Goal: Task Accomplishment & Management: Use online tool/utility

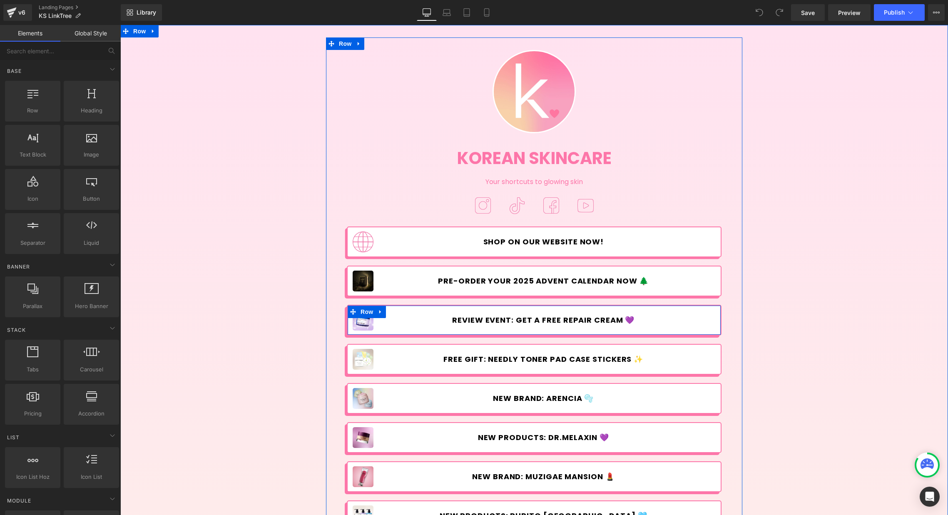
click at [378, 313] on icon at bounding box center [381, 312] width 6 height 6
click at [389, 311] on icon at bounding box center [392, 312] width 6 height 6
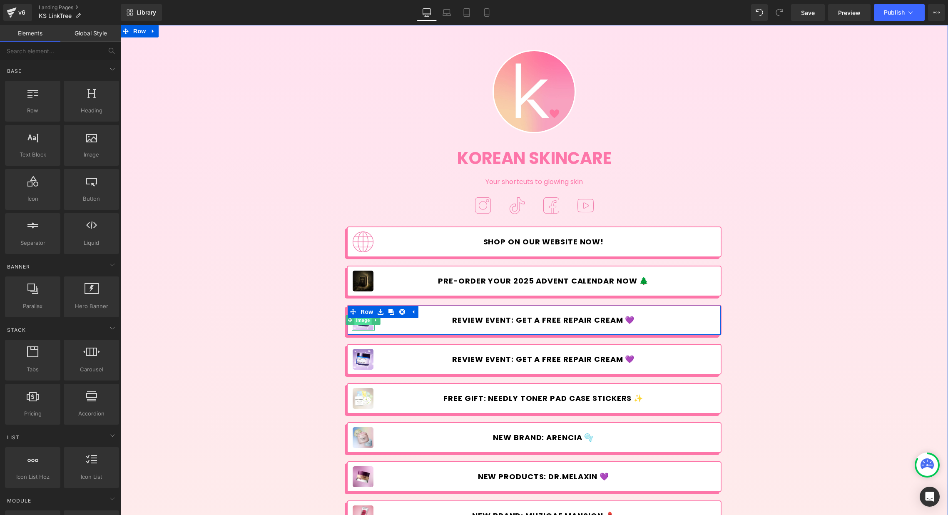
click at [363, 322] on span "Image" at bounding box center [363, 320] width 17 height 10
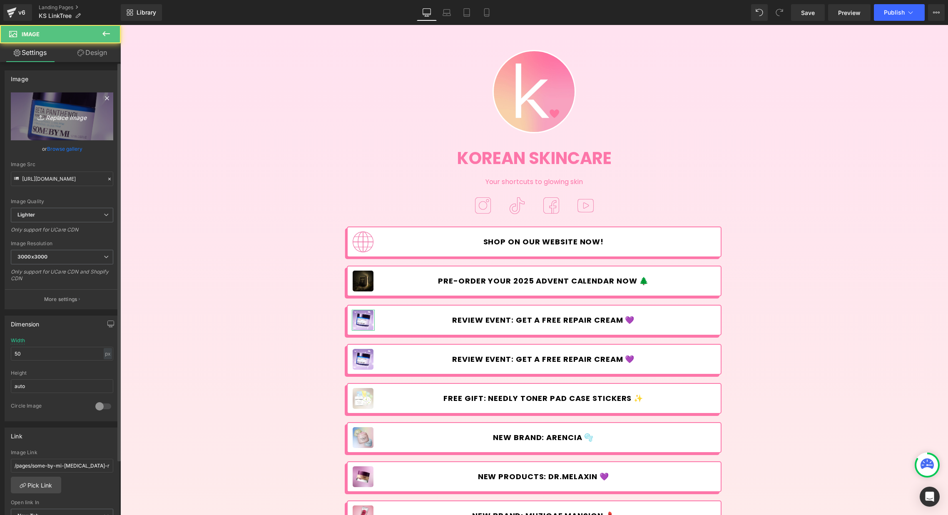
click at [60, 120] on icon "Replace Image" at bounding box center [62, 116] width 67 height 10
type input "C:\fakepath\Sale&GWP_Haruharu-linktree.jpg"
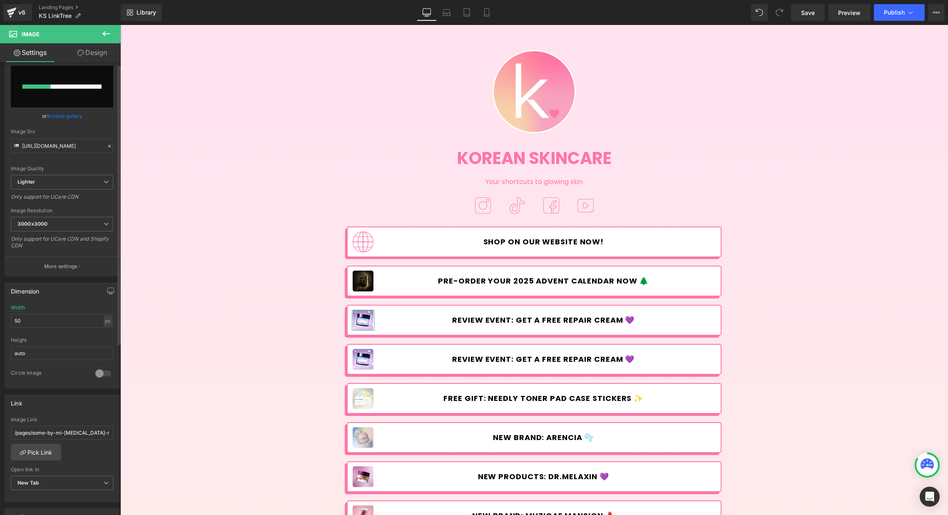
scroll to position [70, 0]
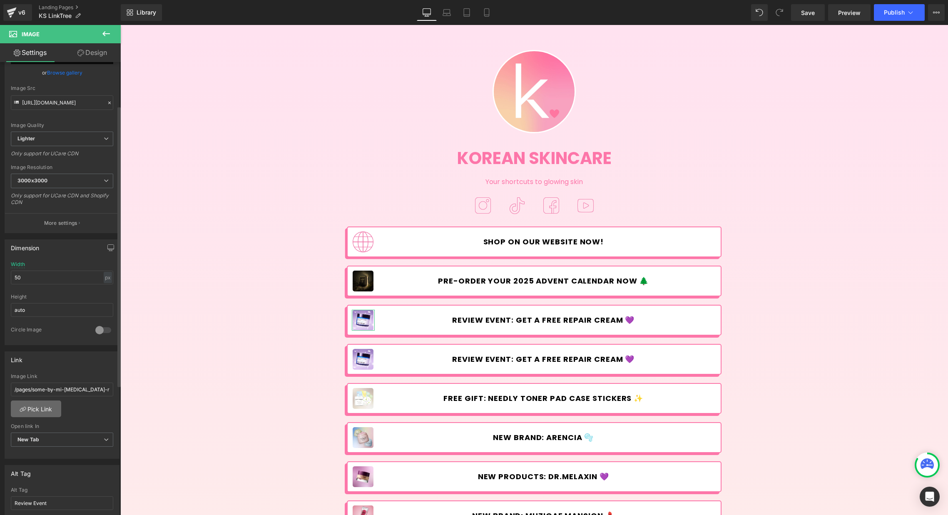
click at [35, 413] on link "Pick Link" at bounding box center [36, 409] width 50 height 17
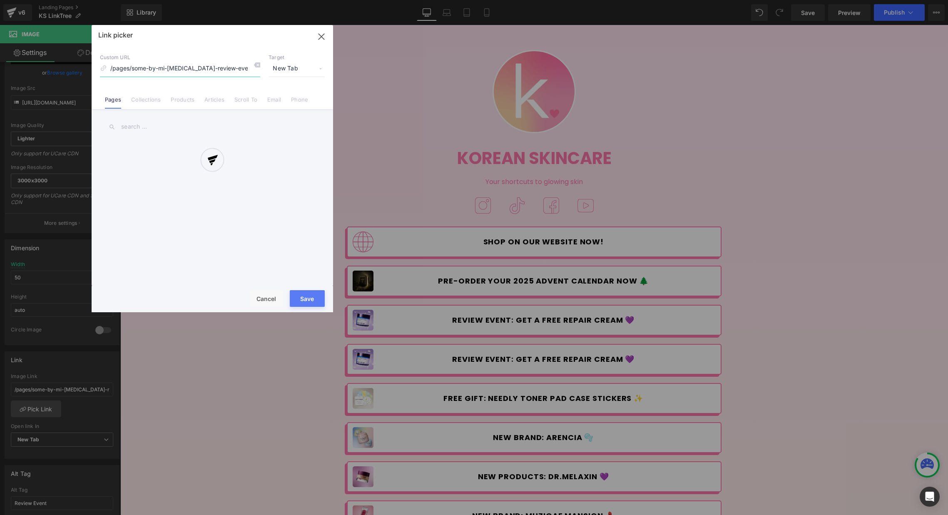
type input "[URL][DOMAIN_NAME]"
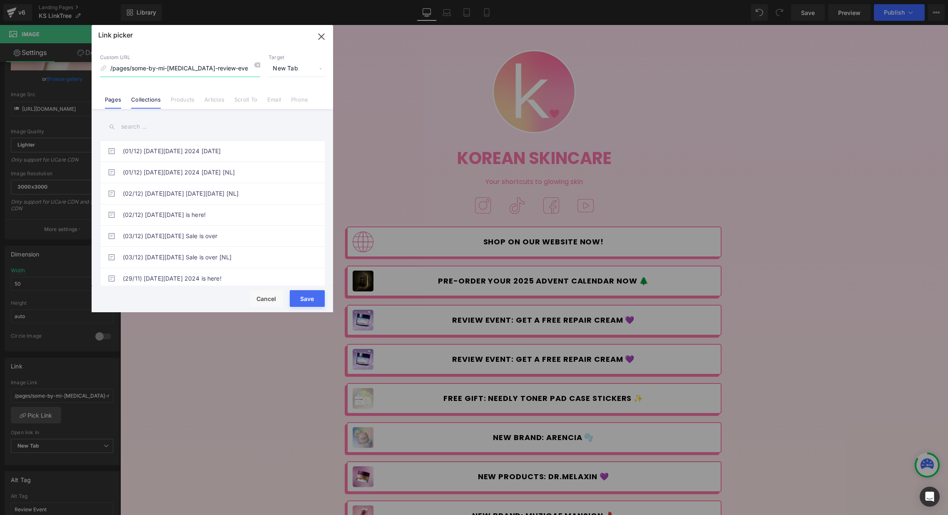
scroll to position [76, 0]
click at [153, 98] on link "Collections" at bounding box center [146, 102] width 30 height 12
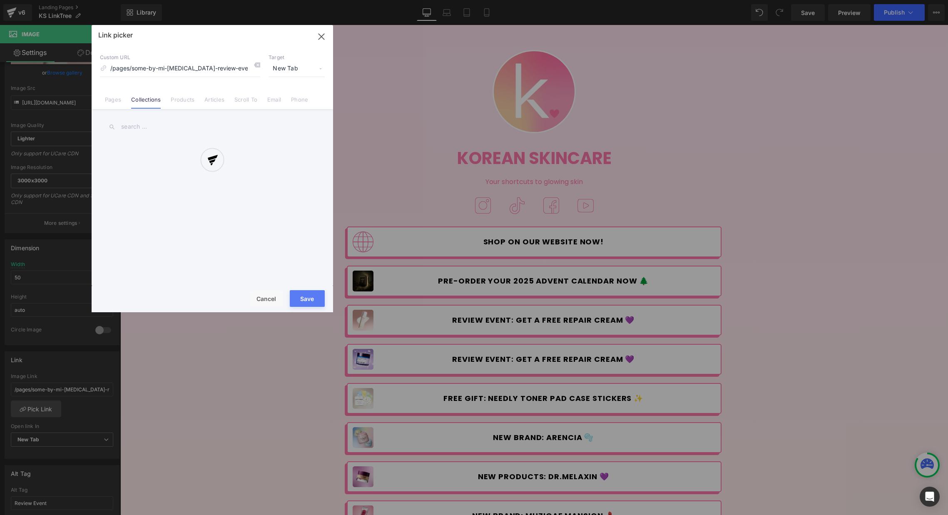
click at [136, 126] on div at bounding box center [213, 168] width 242 height 287
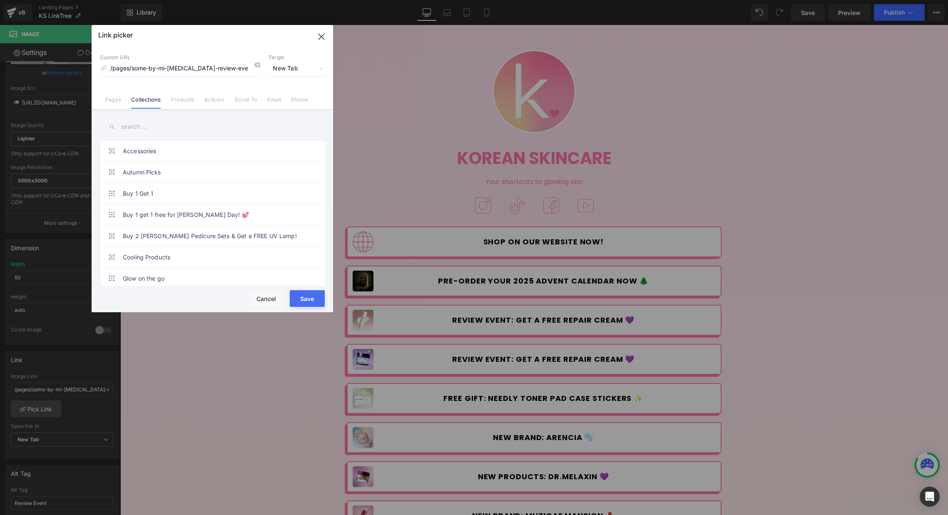
click at [133, 125] on input "text" at bounding box center [212, 126] width 225 height 19
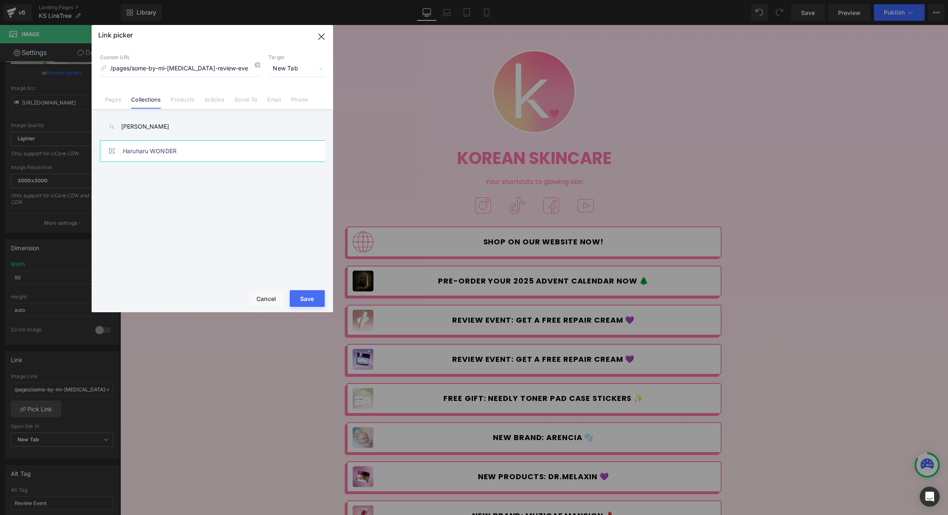
type input "[PERSON_NAME]"
click at [140, 147] on link "Haruharu WONDER" at bounding box center [214, 151] width 183 height 21
type input "/collections/[PERSON_NAME]"
click at [311, 295] on button "Save" at bounding box center [307, 298] width 35 height 17
type input "/collections/[PERSON_NAME]"
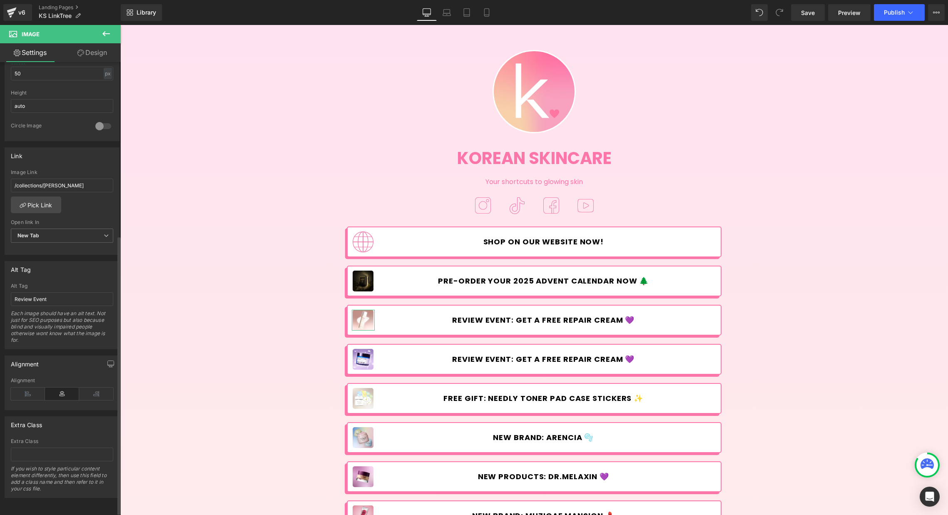
scroll to position [286, 0]
click at [48, 296] on input "Review Event" at bounding box center [62, 299] width 102 height 14
type input "Haruharu Wonder"
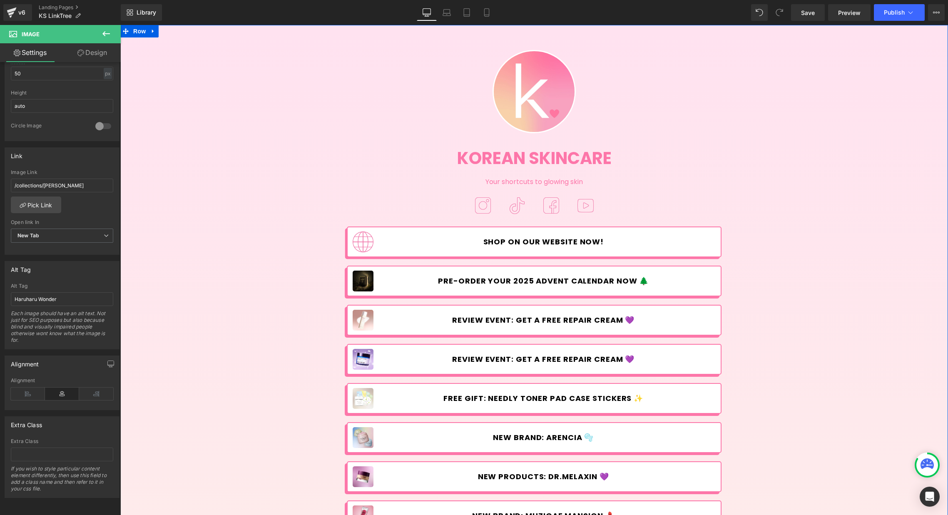
click at [506, 321] on span "Review event: get a free repair cream 💜" at bounding box center [543, 320] width 182 height 9
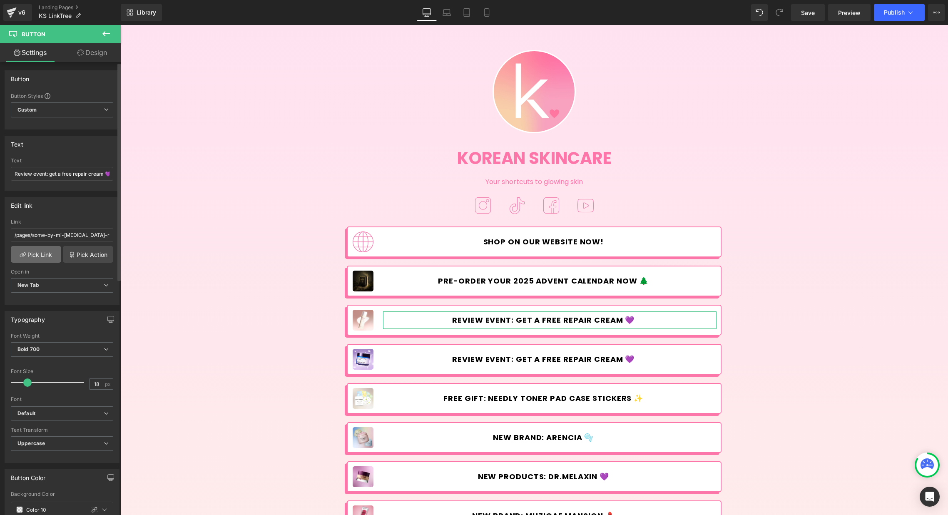
click at [40, 253] on link "Pick Link" at bounding box center [36, 254] width 50 height 17
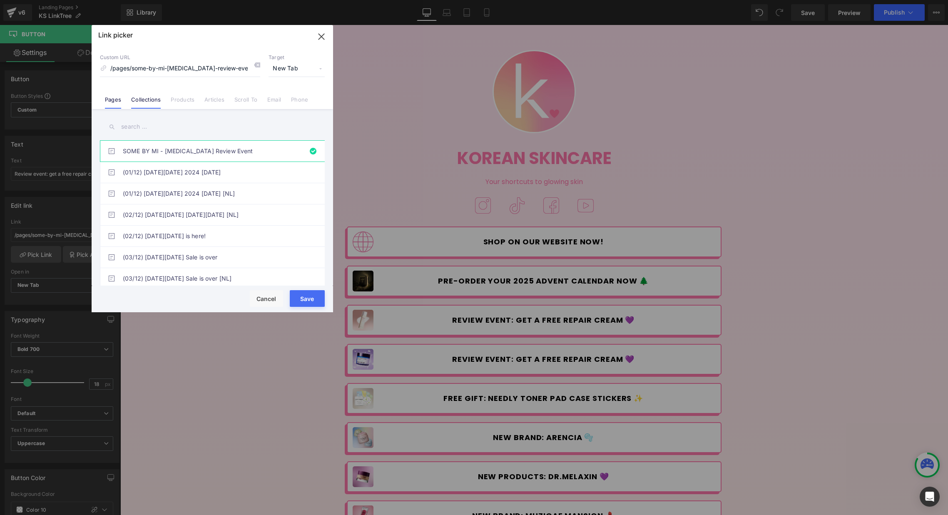
click at [152, 98] on link "Collections" at bounding box center [146, 102] width 30 height 12
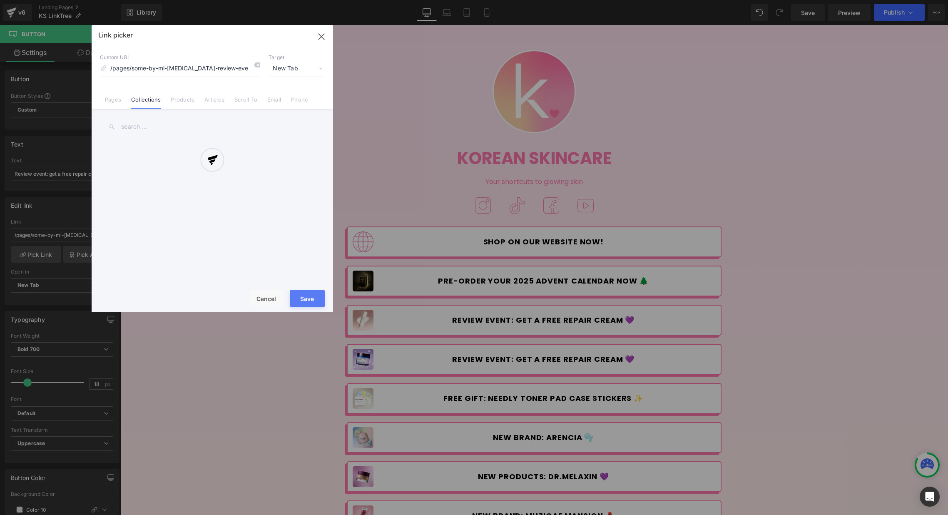
click at [157, 125] on div at bounding box center [213, 168] width 242 height 287
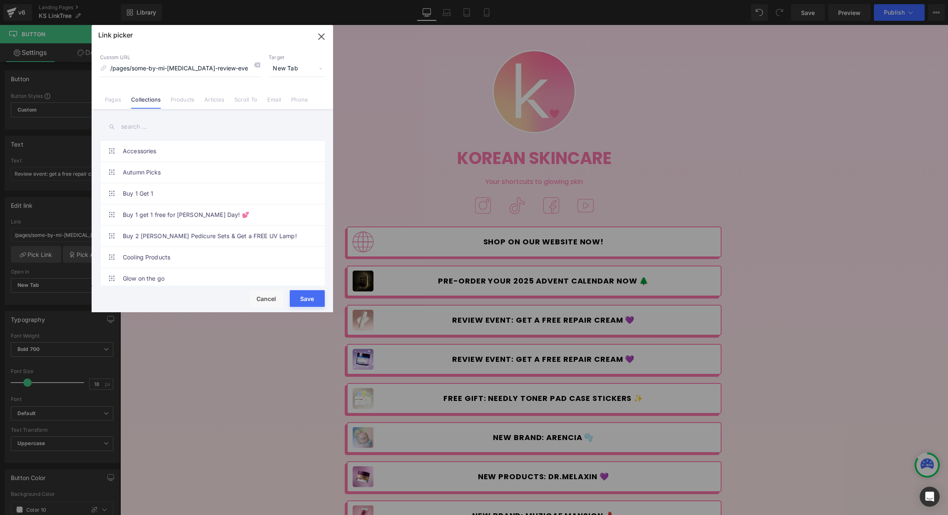
click at [134, 127] on input "text" at bounding box center [212, 126] width 225 height 19
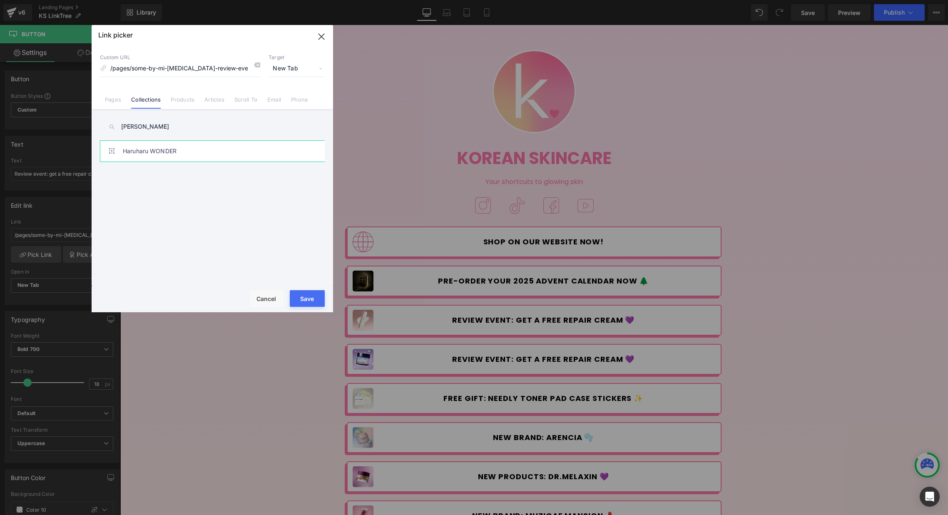
type input "[PERSON_NAME]"
click at [136, 143] on link "Haruharu WONDER" at bounding box center [214, 151] width 183 height 21
type input "/collections/[PERSON_NAME]"
click at [321, 299] on button "Save" at bounding box center [307, 298] width 35 height 17
type input "/collections/[PERSON_NAME]"
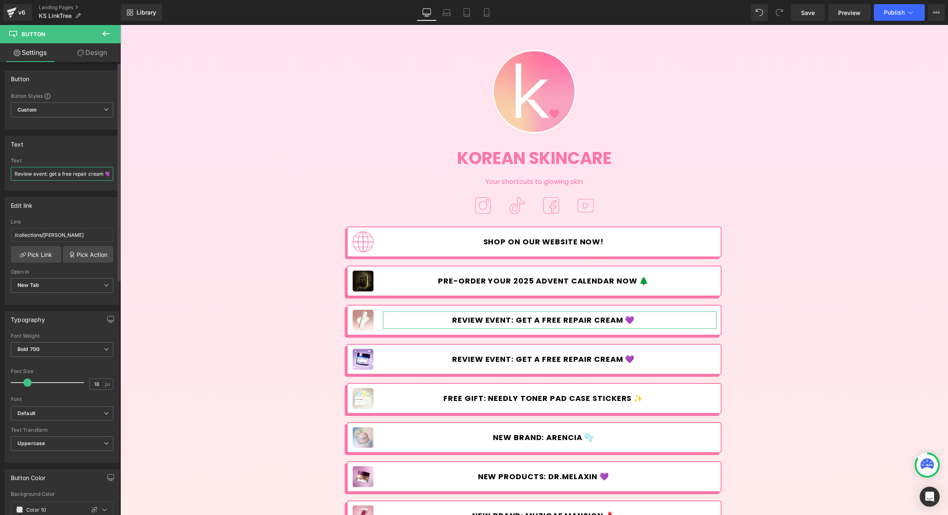
click at [20, 172] on input "Review event: get a free repair cream 💜" at bounding box center [62, 174] width 102 height 14
paste input "🤎"
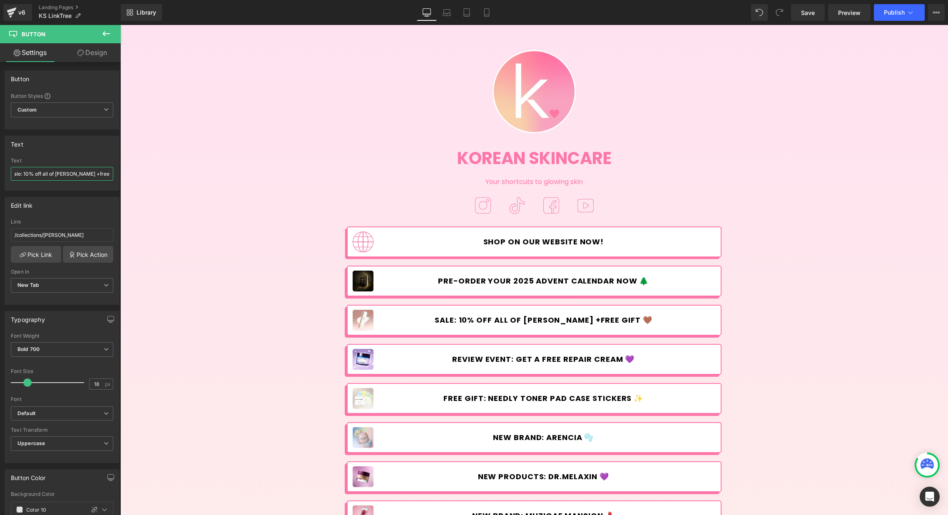
drag, startPoint x: 215, startPoint y: 200, endPoint x: 172, endPoint y: 175, distance: 50.4
click at [91, 174] on input "Sale: 10% off all of [PERSON_NAME] +free gift 🤎" at bounding box center [62, 174] width 102 height 14
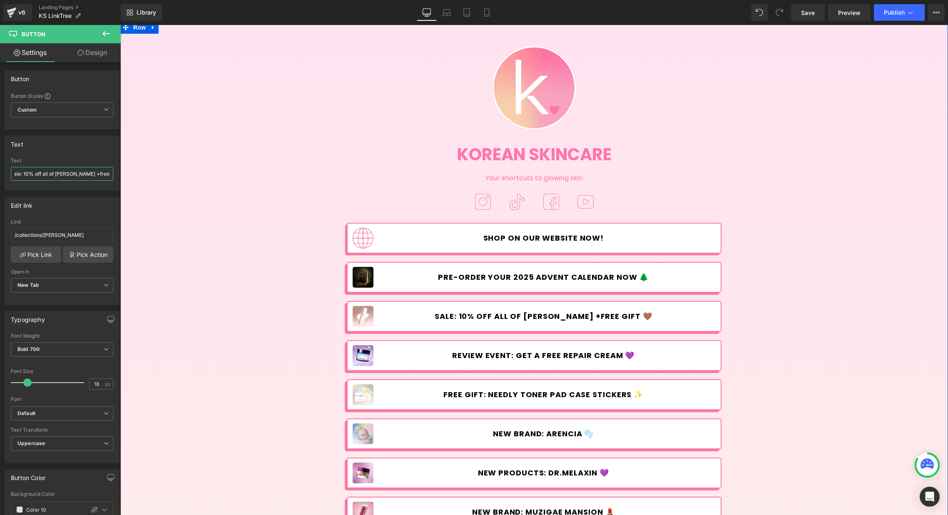
scroll to position [0, 0]
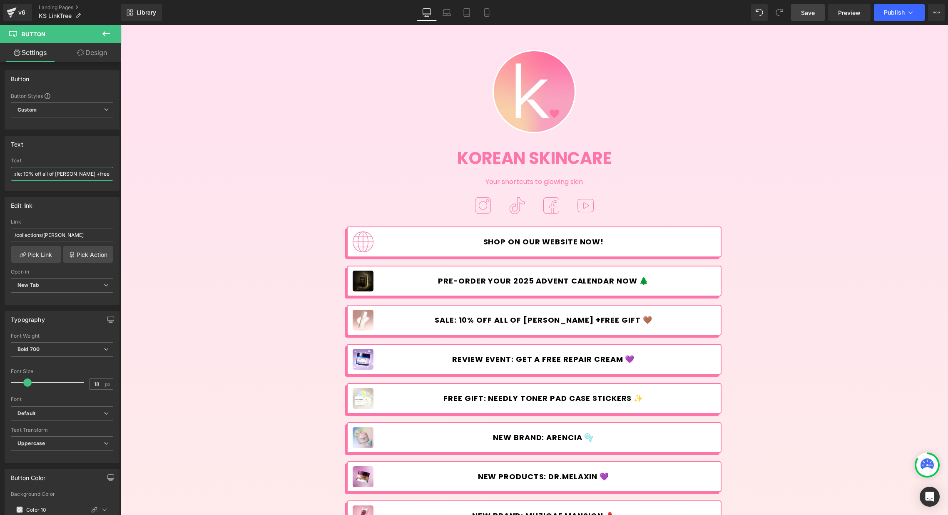
type input "Sale: 10% off all of [PERSON_NAME] +free gift 🤎"
click at [812, 12] on span "Save" at bounding box center [808, 12] width 14 height 9
click at [8, 9] on icon at bounding box center [12, 12] width 10 height 21
